Goal: Navigation & Orientation: Find specific page/section

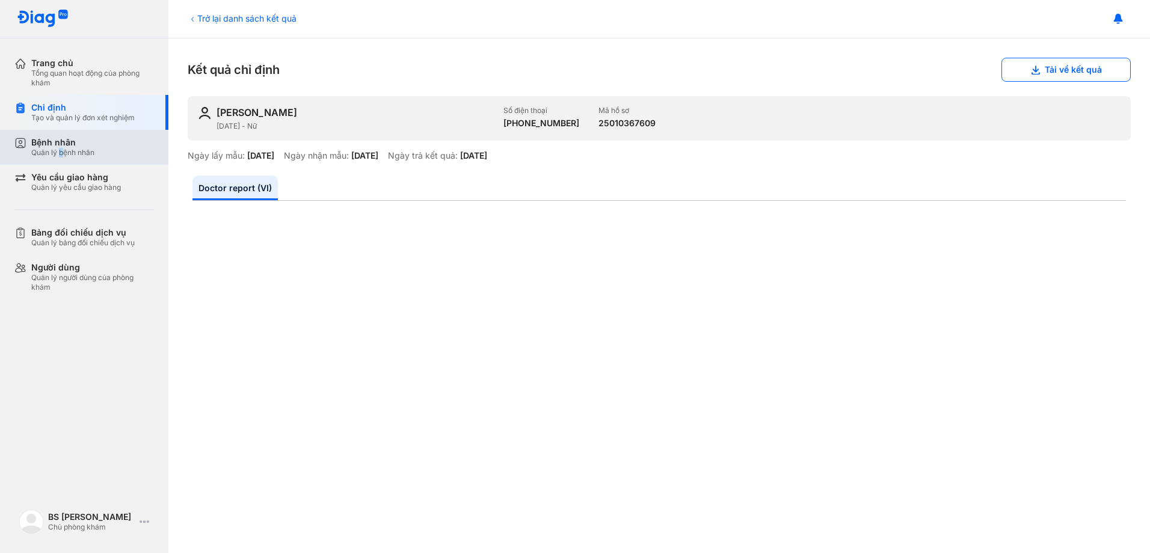
click at [62, 149] on div "Quản lý bệnh nhân" at bounding box center [62, 153] width 63 height 10
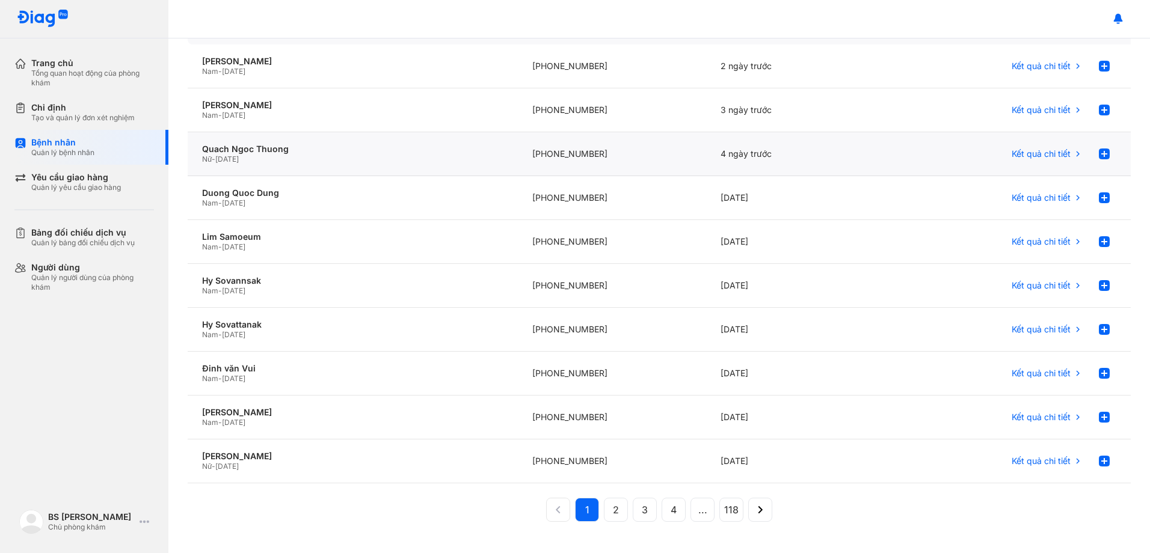
scroll to position [120, 0]
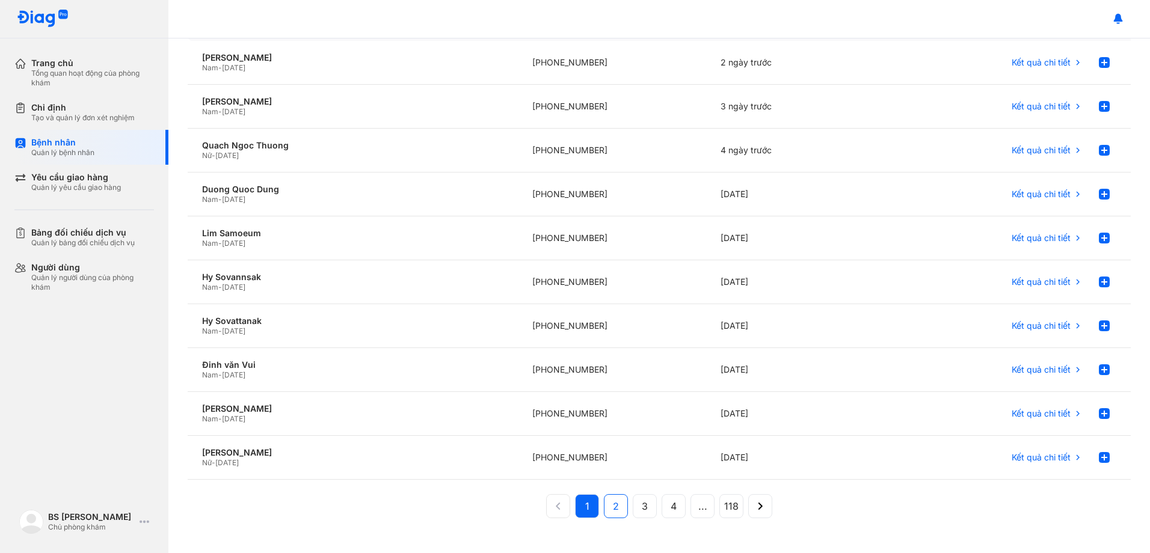
click at [613, 505] on span "2" at bounding box center [616, 506] width 6 height 14
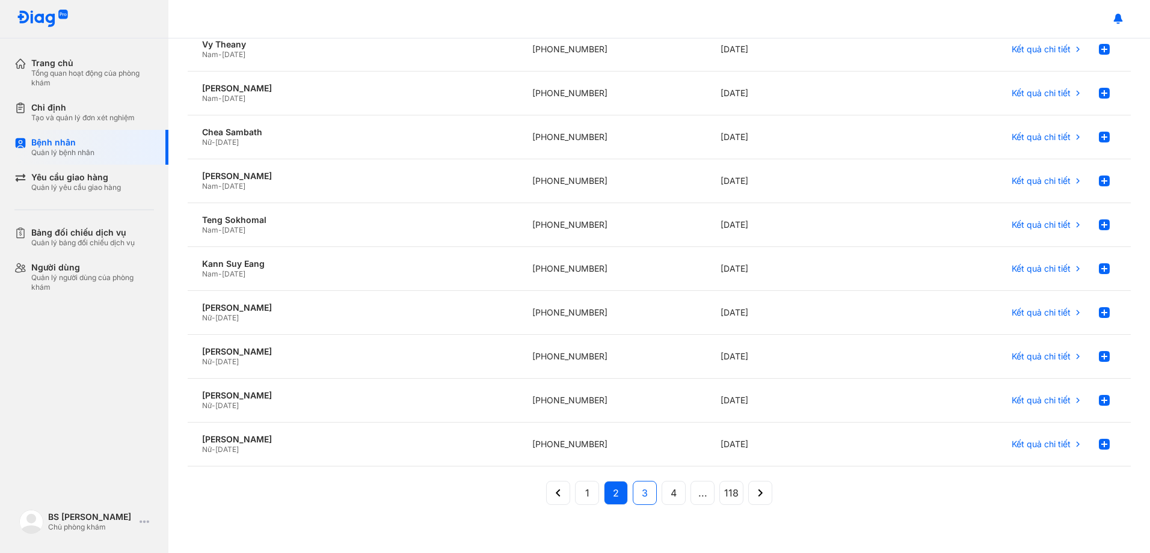
click at [642, 495] on span "3" at bounding box center [645, 493] width 6 height 14
click at [345, 221] on div "[PERSON_NAME]" at bounding box center [352, 220] width 301 height 11
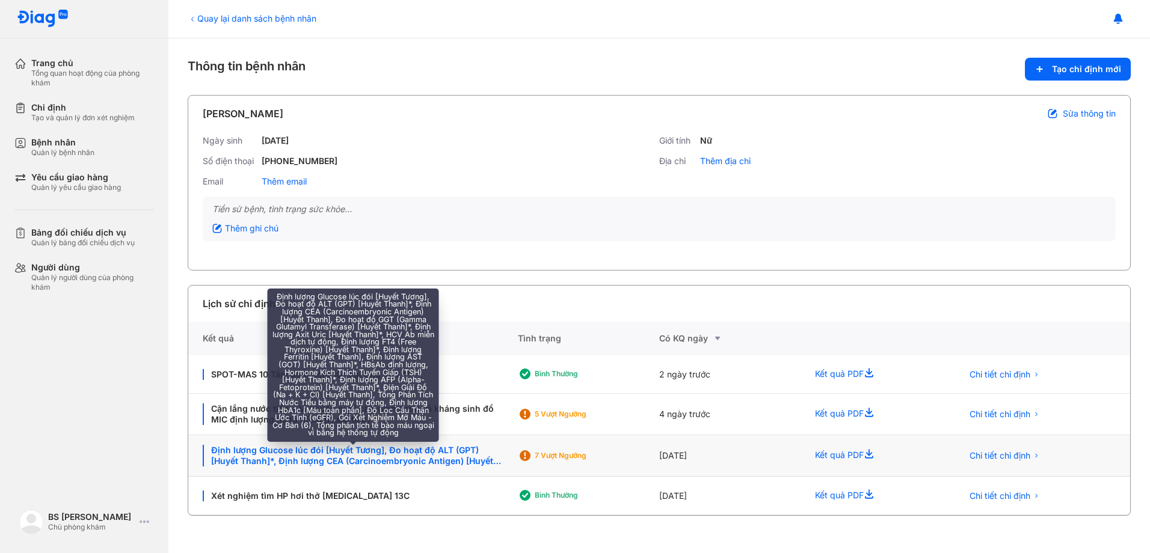
click at [492, 457] on div "Định lượng Glucose lúc đói [Huyết Tương], Đo hoạt độ ALT (GPT) [Huyết Thanh]*, …" at bounding box center [353, 456] width 301 height 22
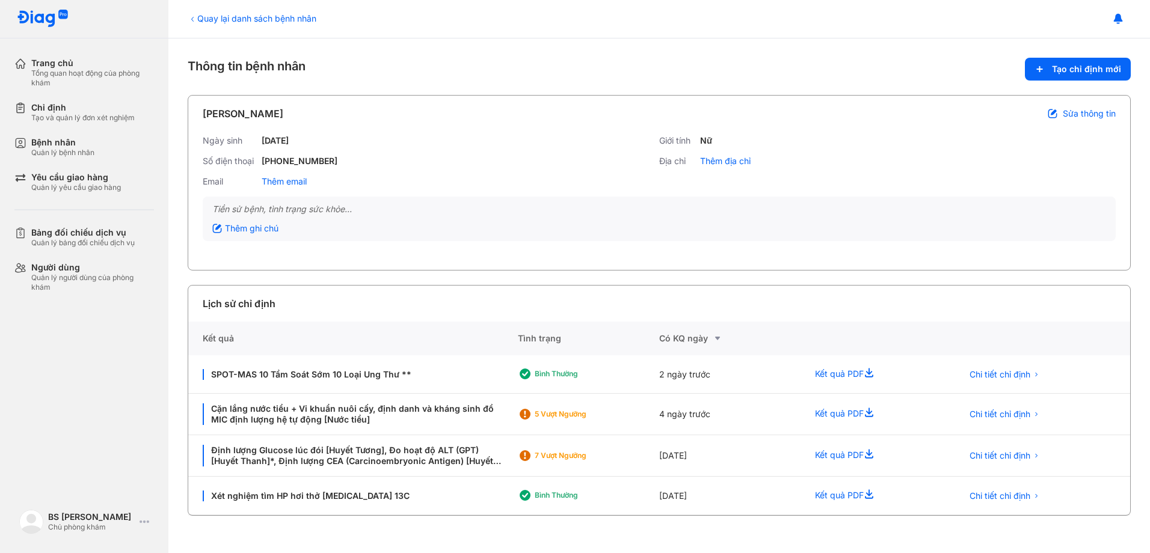
click at [106, 362] on div "Trang chủ Tổng quan hoạt động của phòng khám Chỉ định Tạo và quản lý đơn xét ng…" at bounding box center [84, 276] width 168 height 553
